Goal: Register for event/course

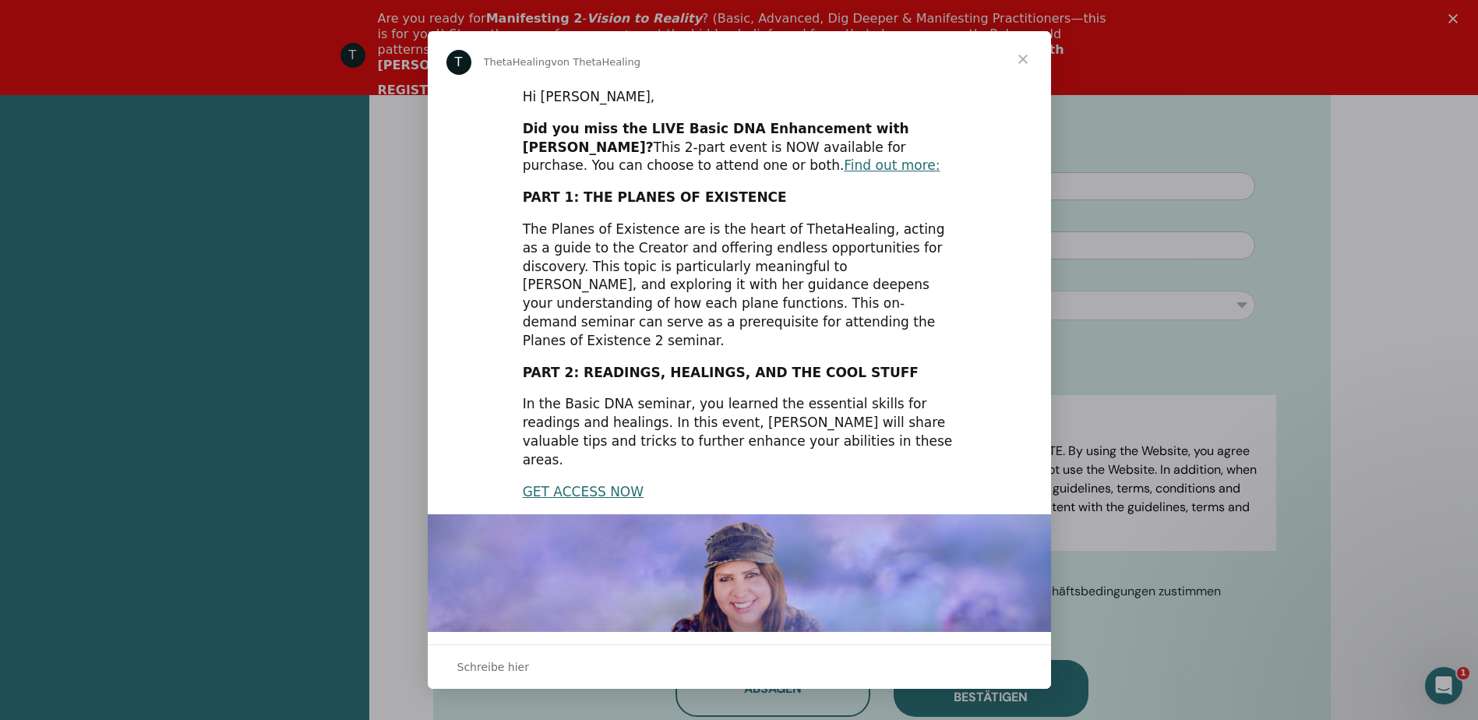
click at [1022, 58] on span "Schließen" at bounding box center [1023, 59] width 56 height 56
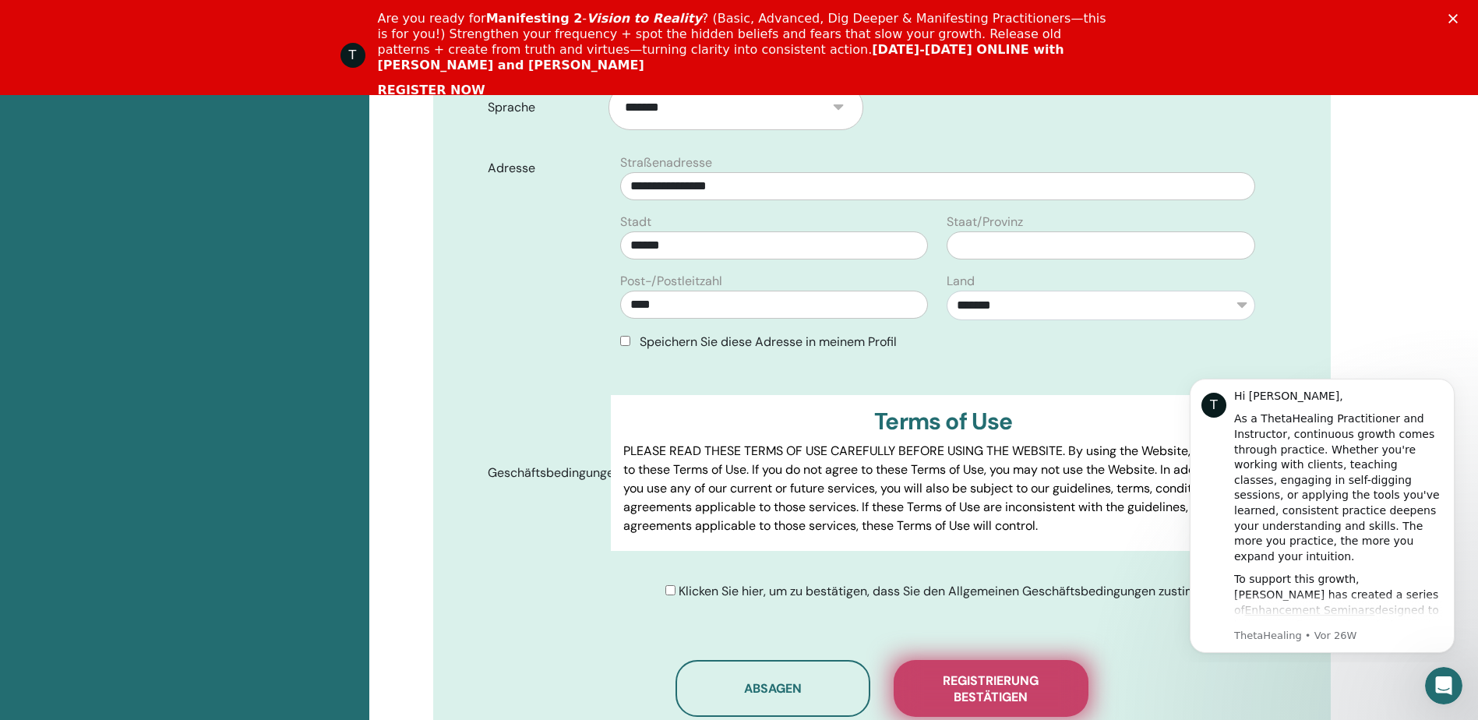
click at [989, 672] on span "Registrierung bestätigen" at bounding box center [991, 688] width 156 height 33
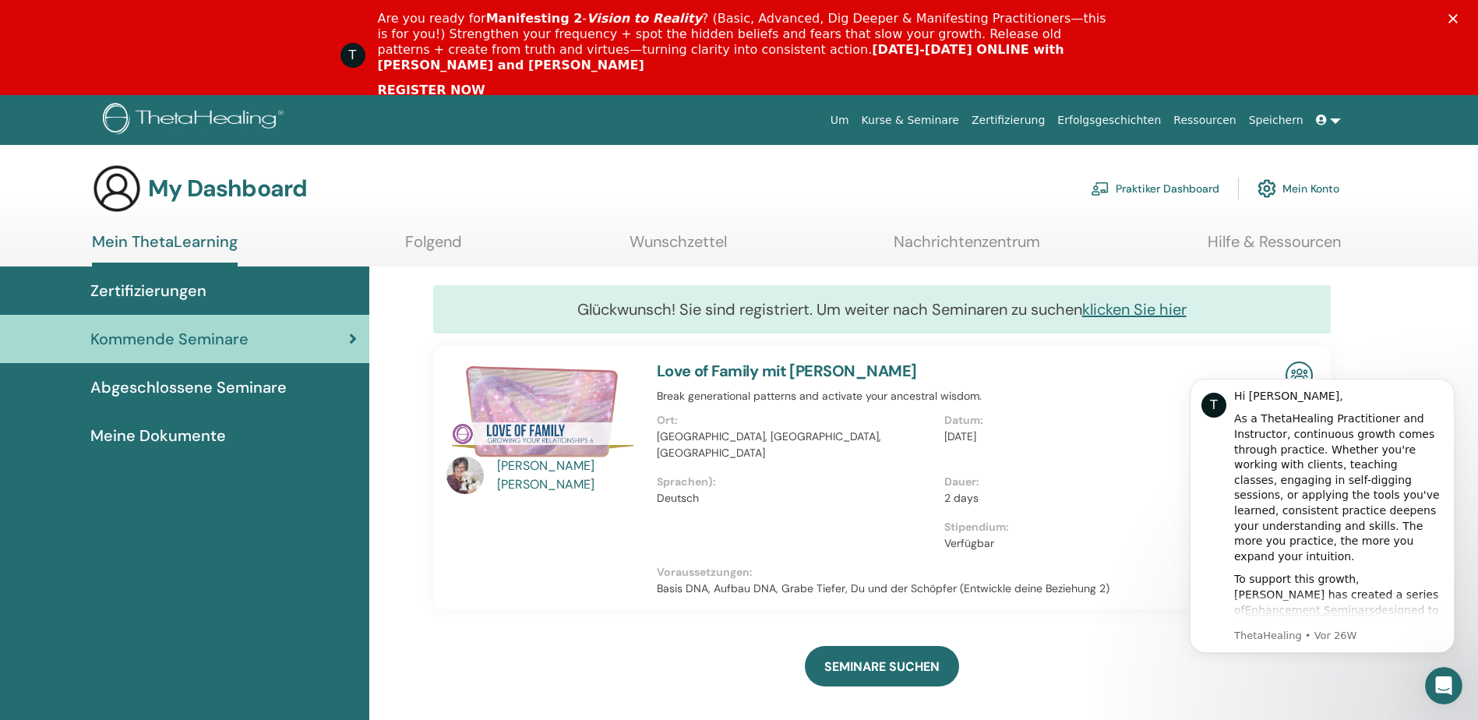
click at [205, 393] on span "Abgeschlossene Seminare" at bounding box center [188, 387] width 196 height 23
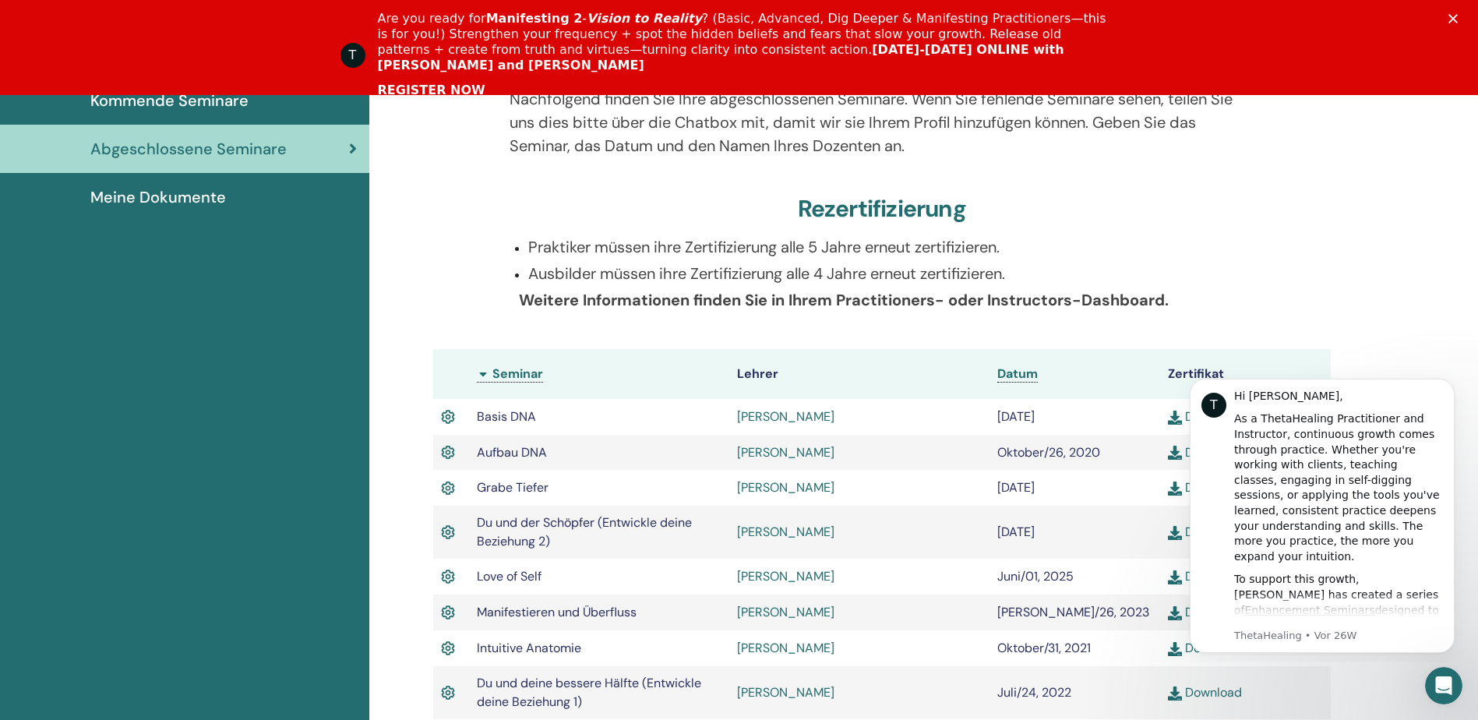
scroll to position [197, 0]
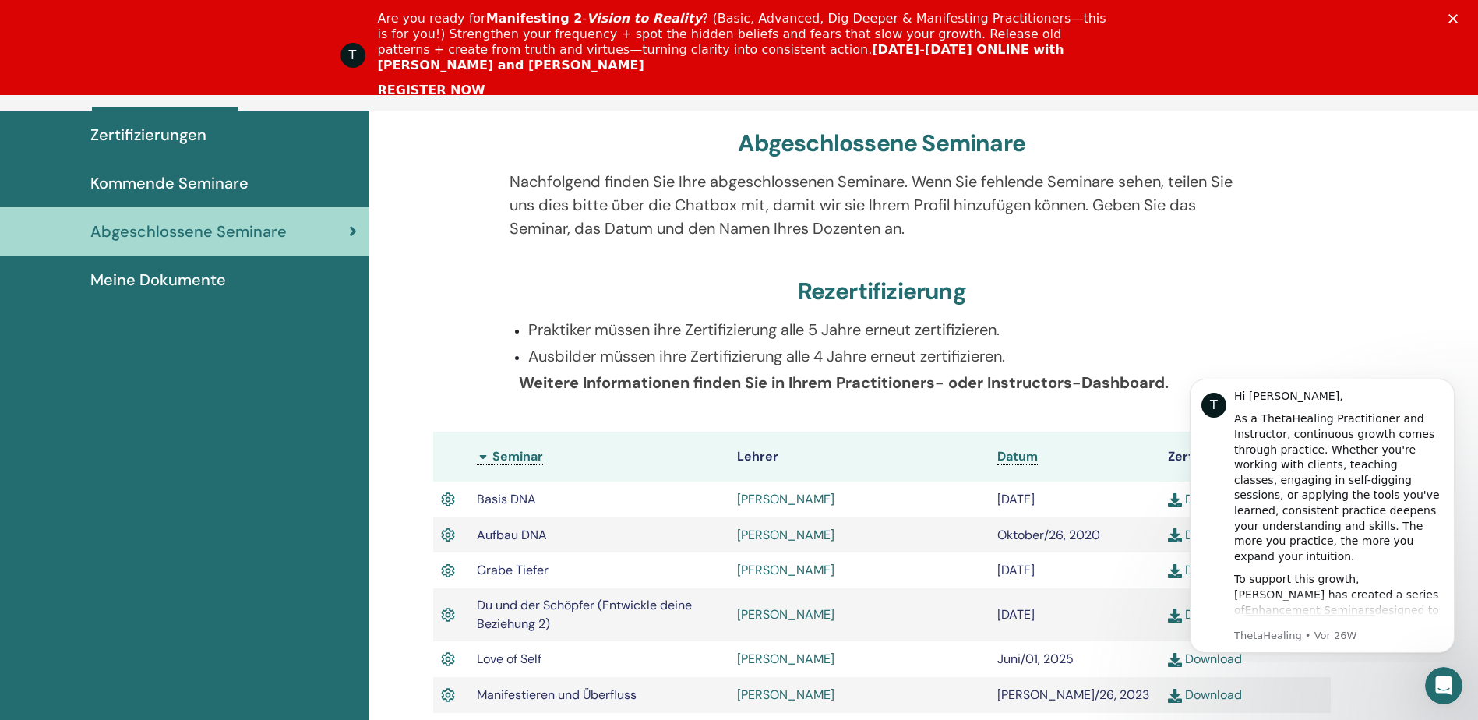
click at [186, 178] on span "Kommende Seminare" at bounding box center [169, 182] width 158 height 23
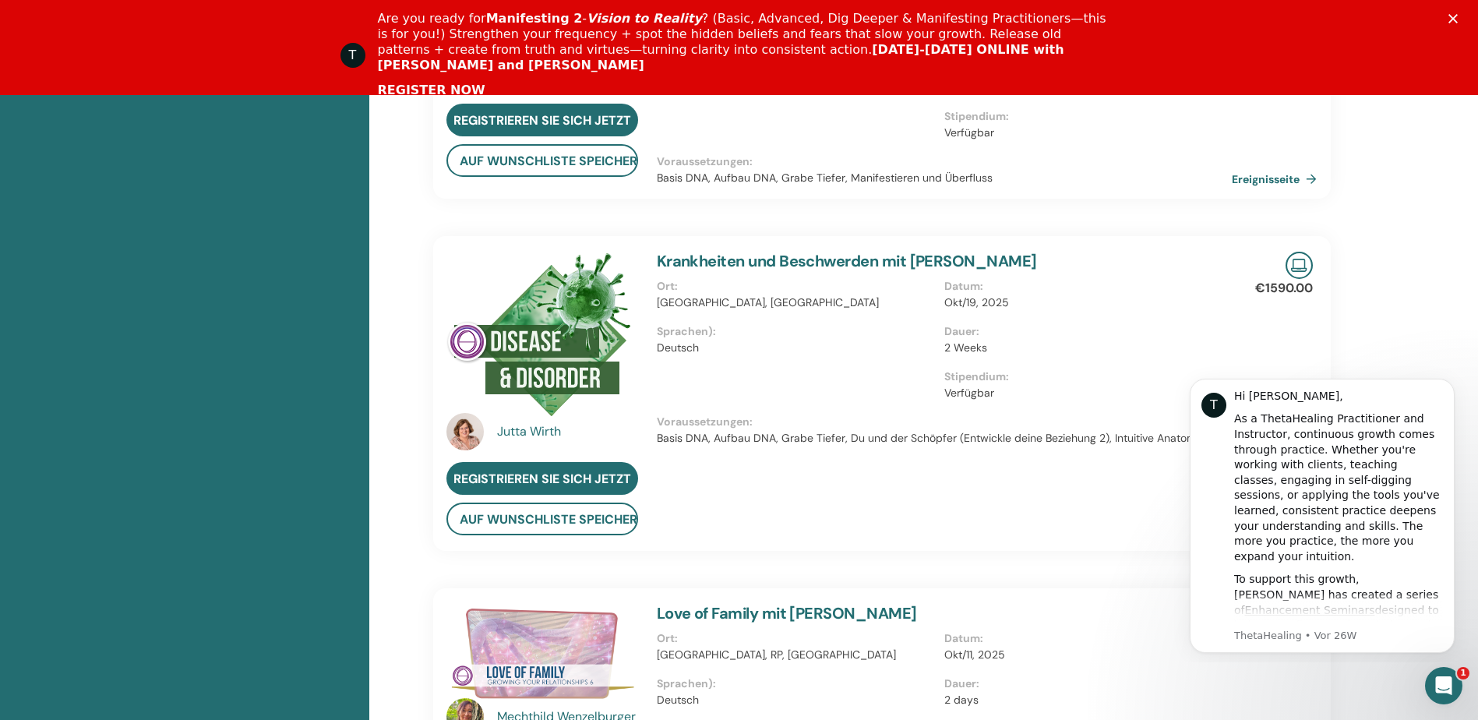
scroll to position [898, 0]
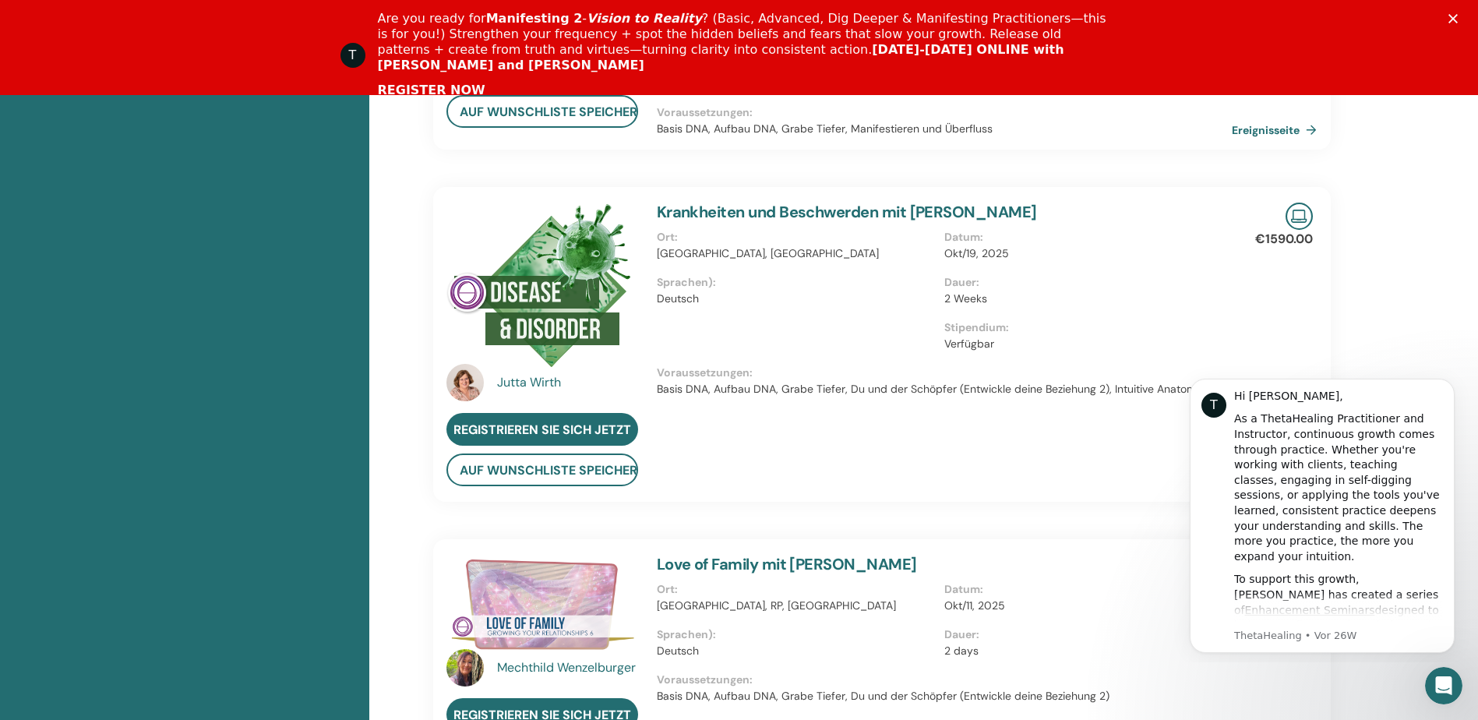
click at [560, 287] on img at bounding box center [539, 286] width 186 height 166
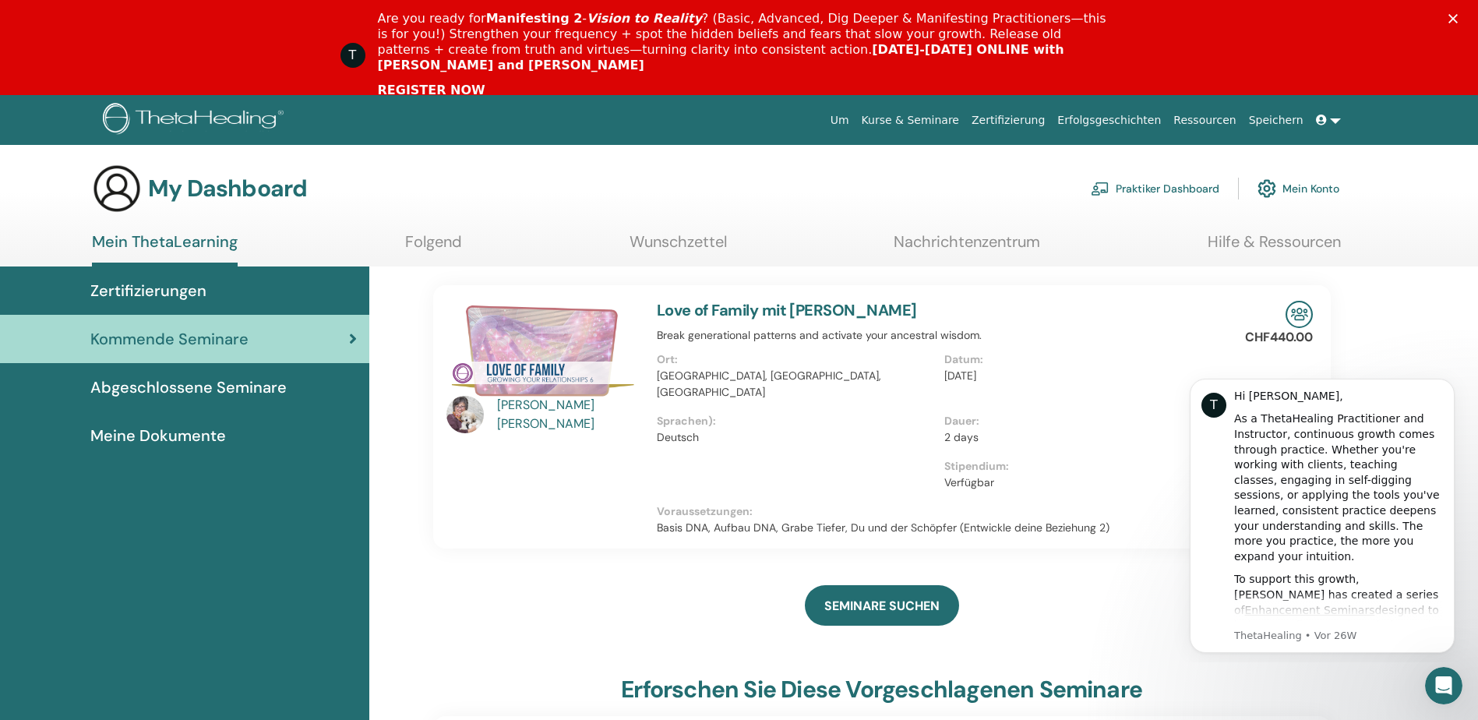
click at [208, 290] on div "Zertifizierungen" at bounding box center [184, 290] width 344 height 23
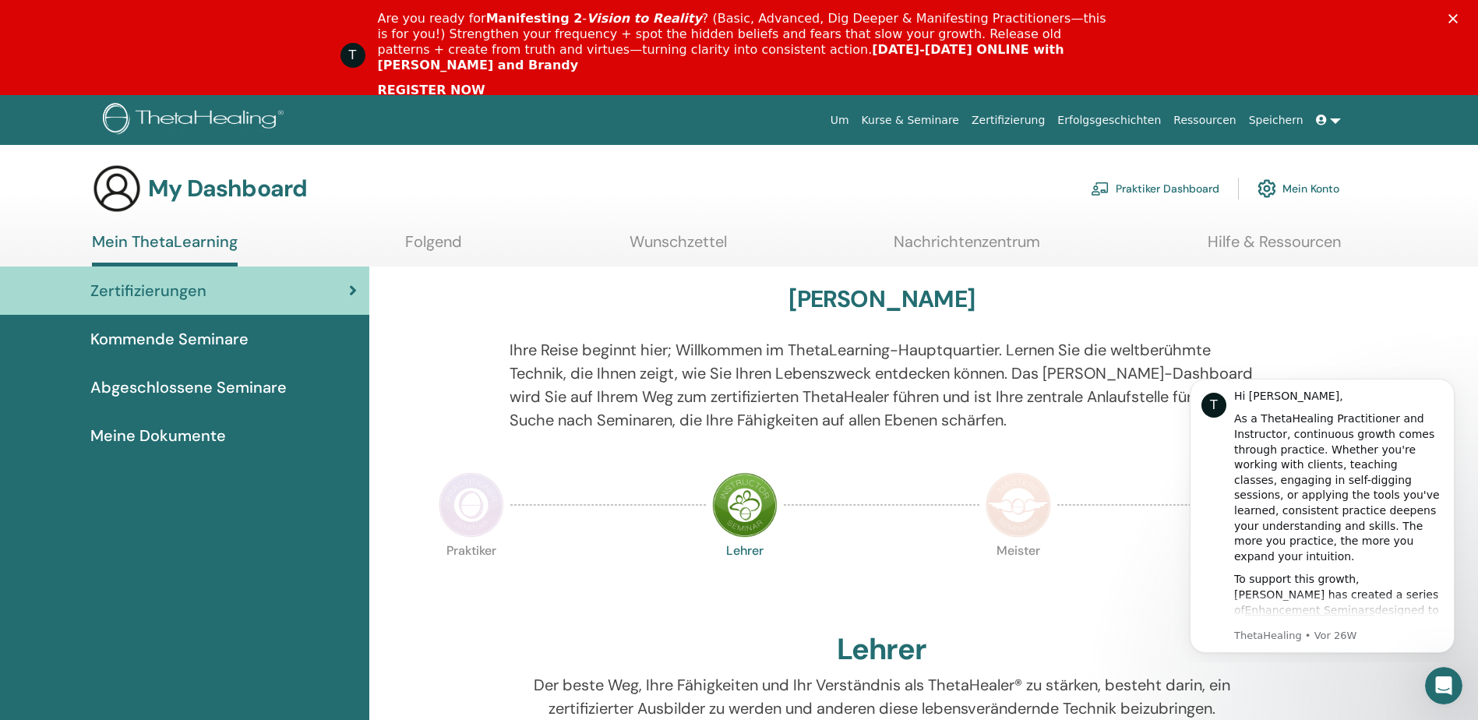
click at [1104, 553] on div "Praktiker Lehrer Meister Zertifikat der Wissenschaft" at bounding box center [882, 583] width 898 height 84
click at [1456, 383] on button "Dismiss notification" at bounding box center [1450, 383] width 20 height 20
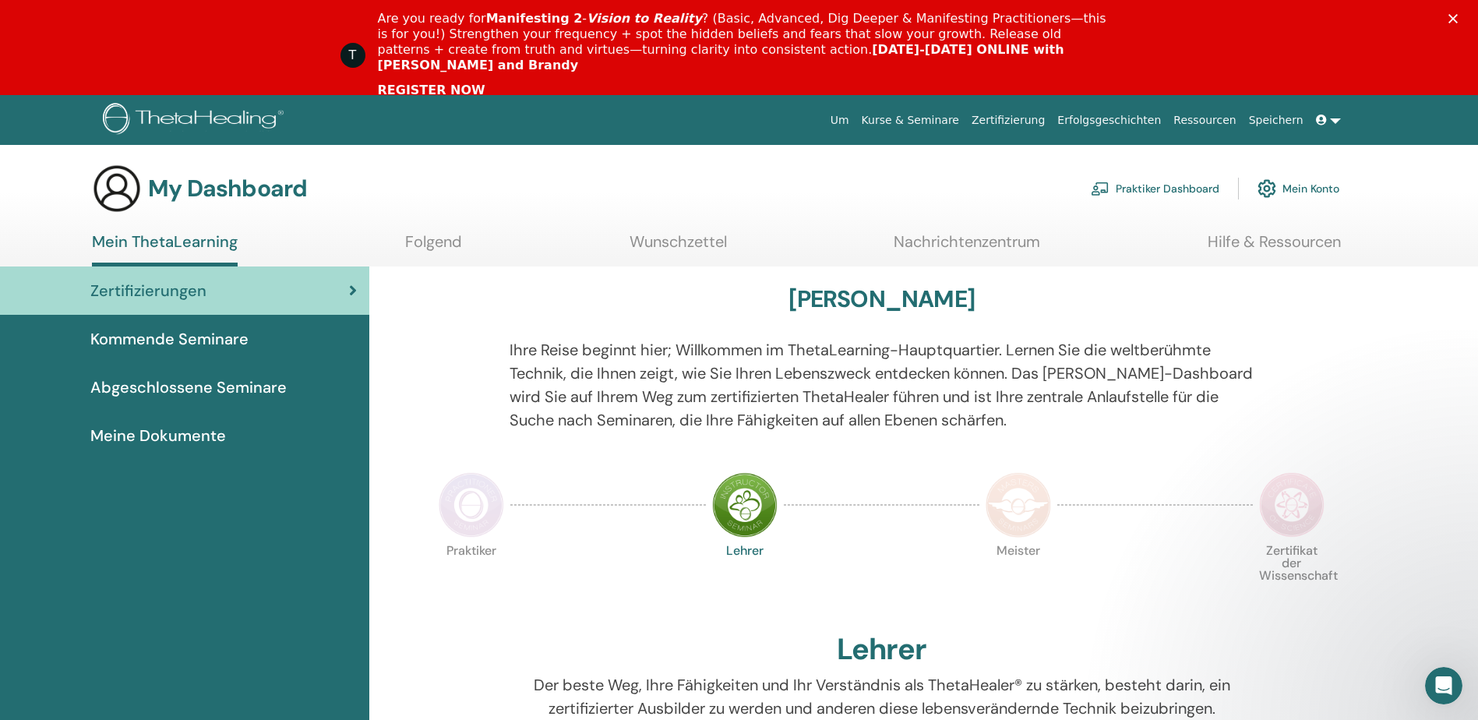
click at [739, 501] on img at bounding box center [744, 504] width 65 height 65
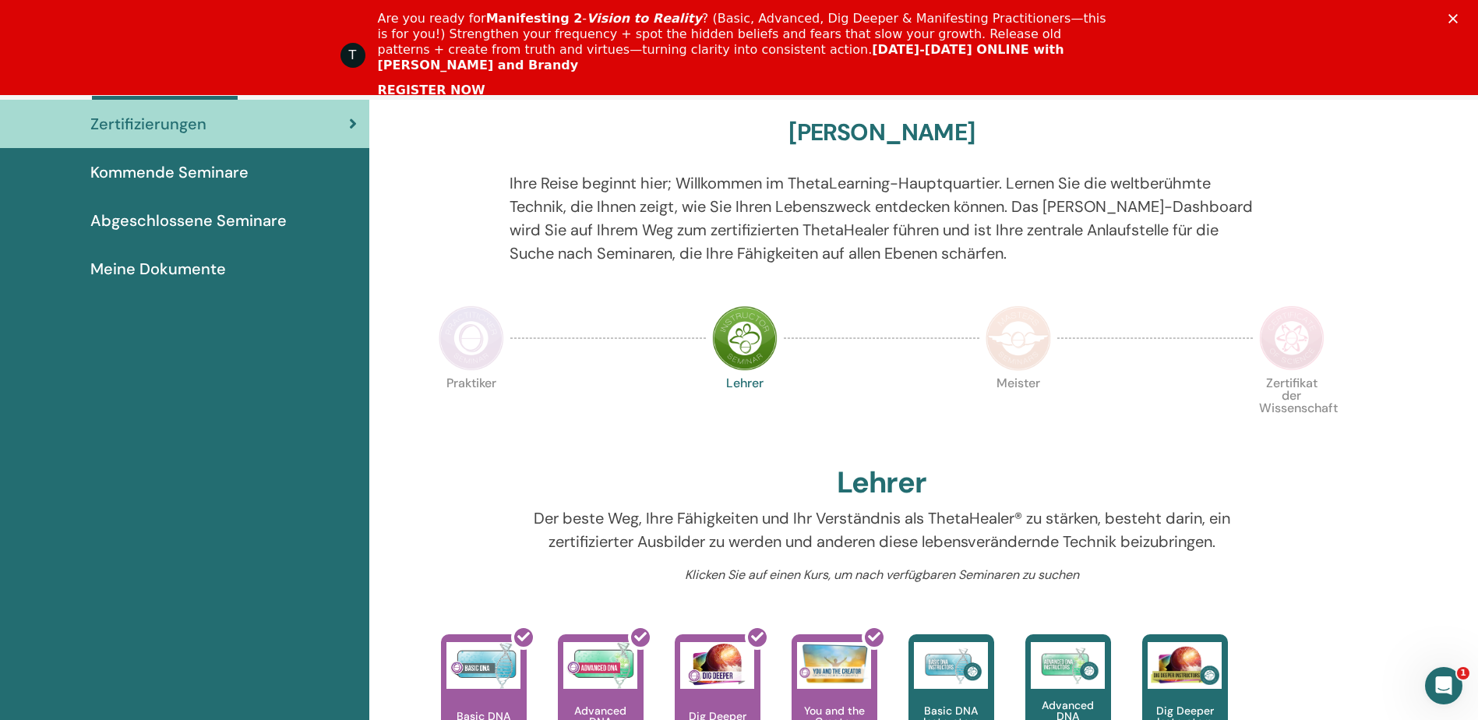
scroll to position [119, 0]
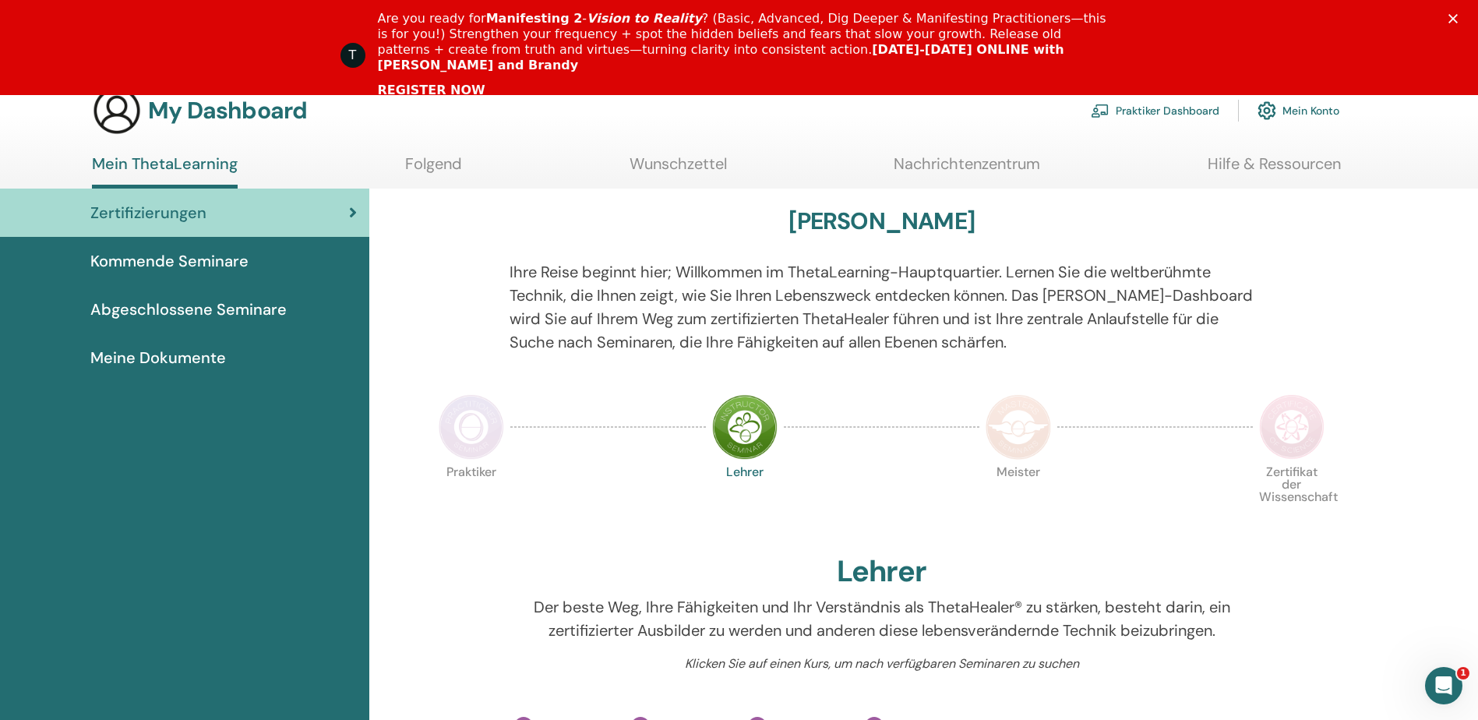
click at [142, 319] on span "Abgeschlossene Seminare" at bounding box center [188, 309] width 196 height 23
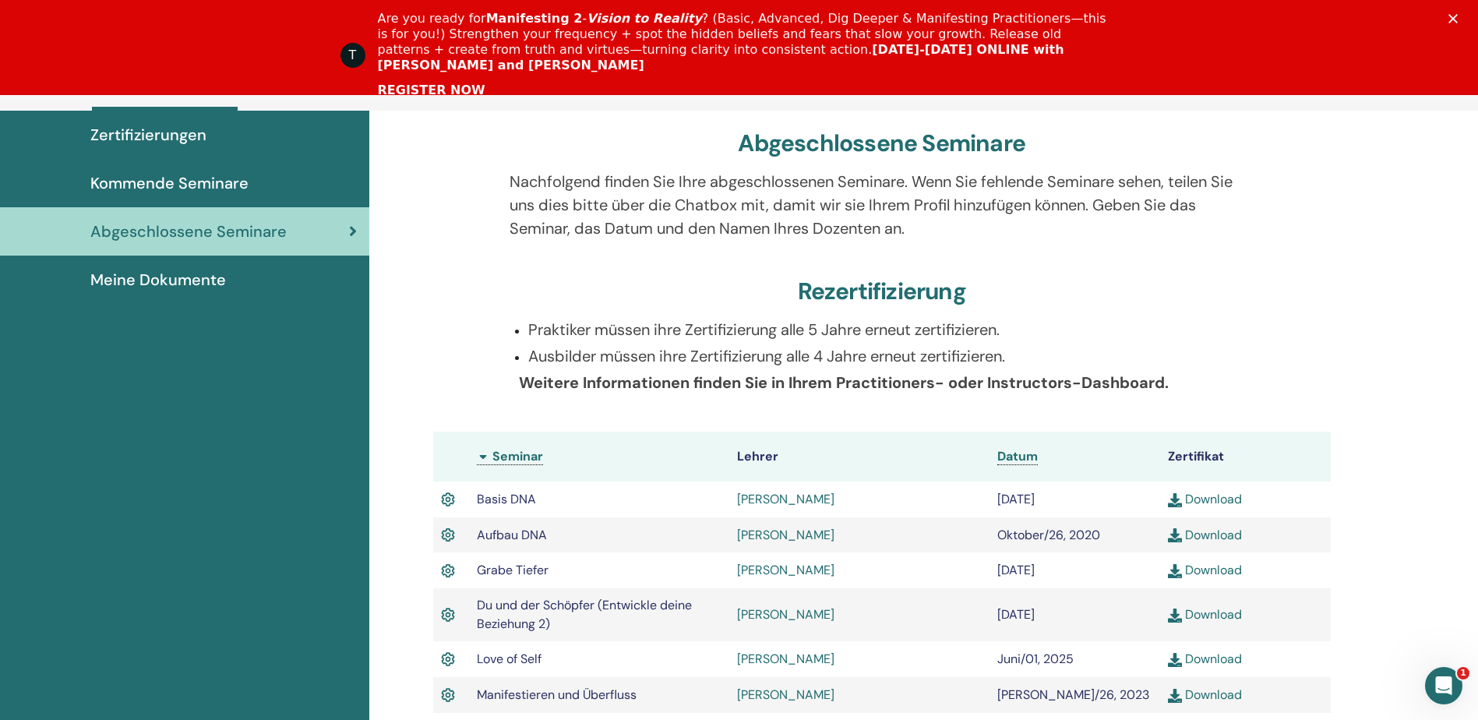
click at [214, 181] on span "Kommende Seminare" at bounding box center [169, 182] width 158 height 23
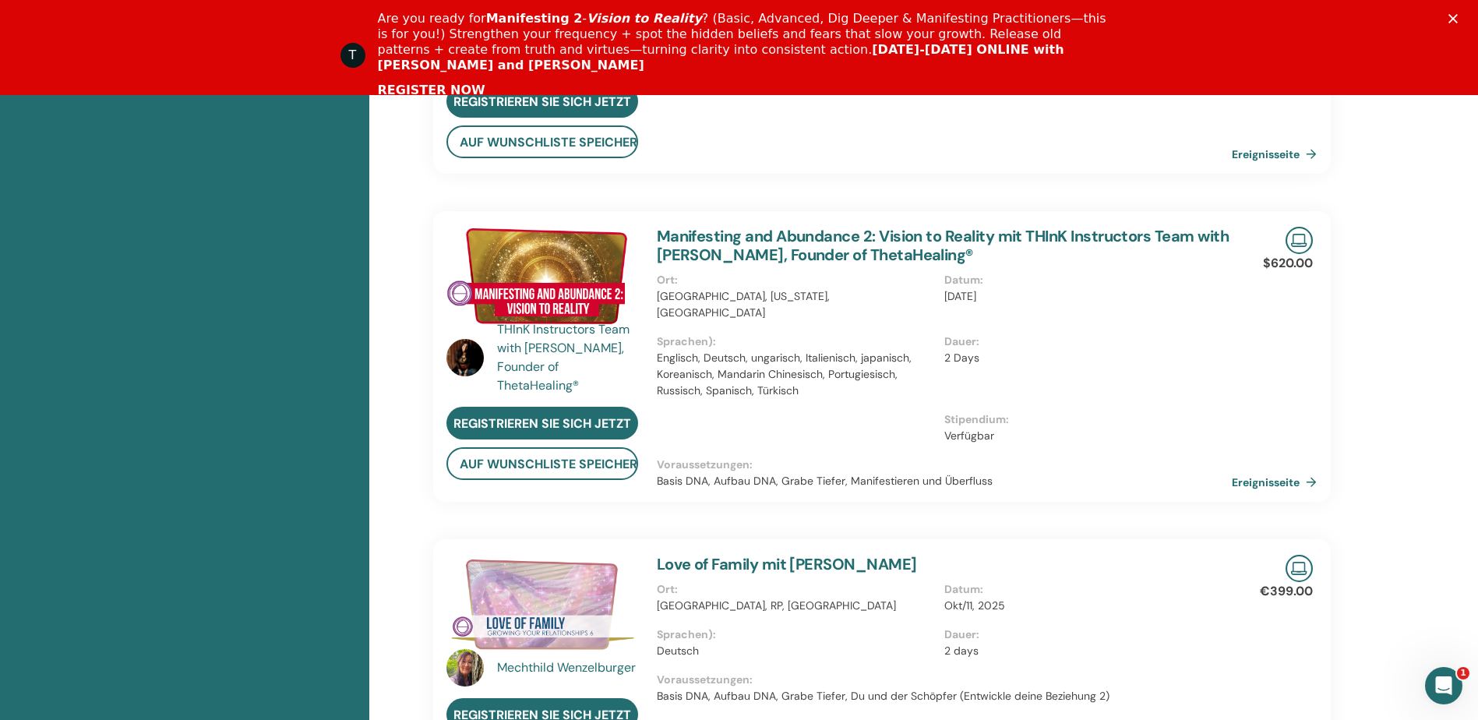
scroll to position [509, 0]
